Goal: Information Seeking & Learning: Learn about a topic

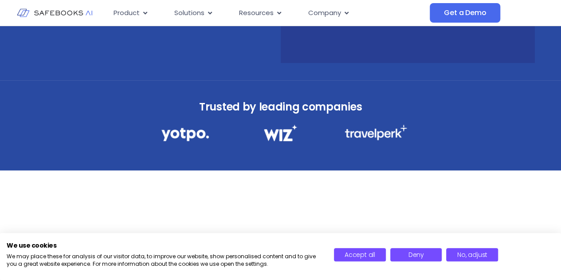
scroll to position [199, 0]
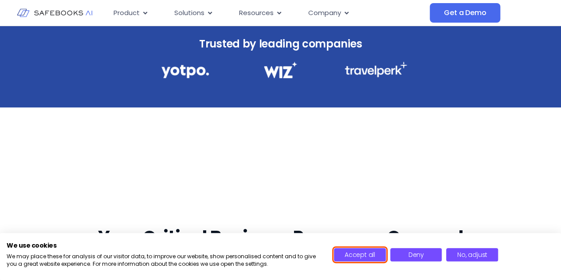
click at [372, 251] on span "Accept all" at bounding box center [360, 254] width 31 height 9
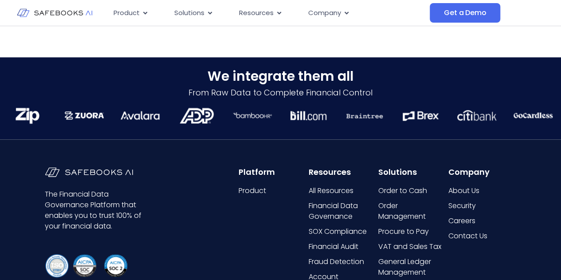
scroll to position [2090, 0]
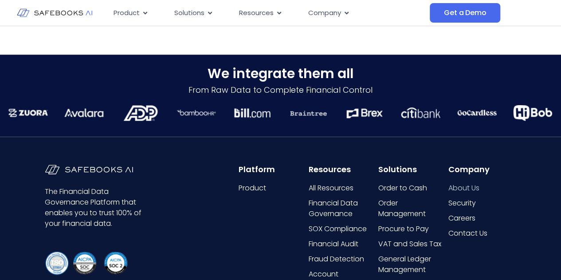
click at [473, 190] on span "About Us" at bounding box center [463, 188] width 31 height 11
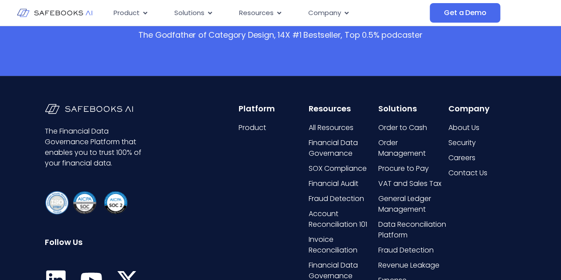
scroll to position [1849, 0]
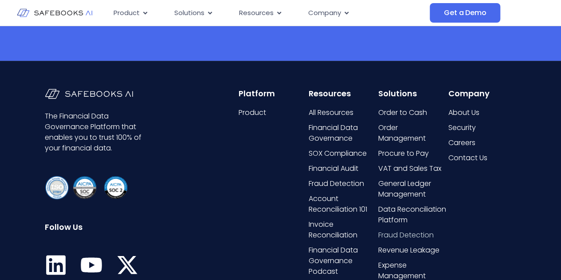
click at [421, 240] on span "Fraud Detection" at bounding box center [405, 235] width 55 height 11
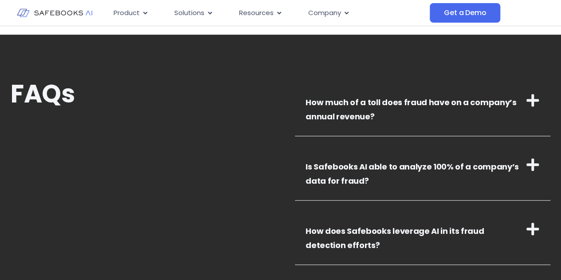
scroll to position [1917, 0]
